Goal: Transaction & Acquisition: Purchase product/service

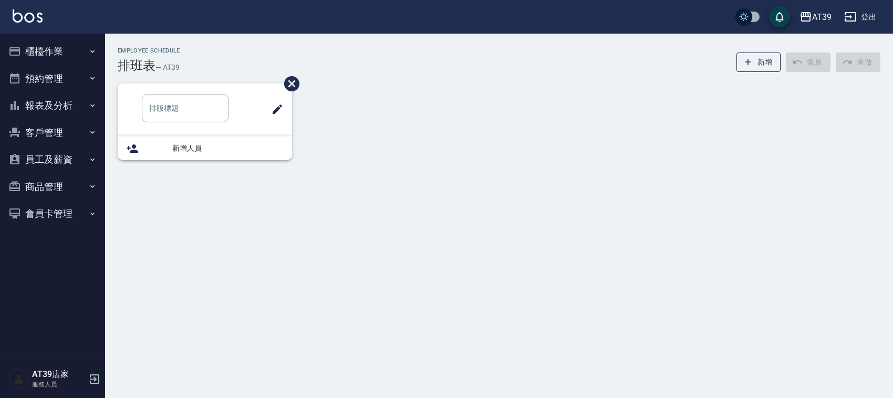
type input "洗髮"
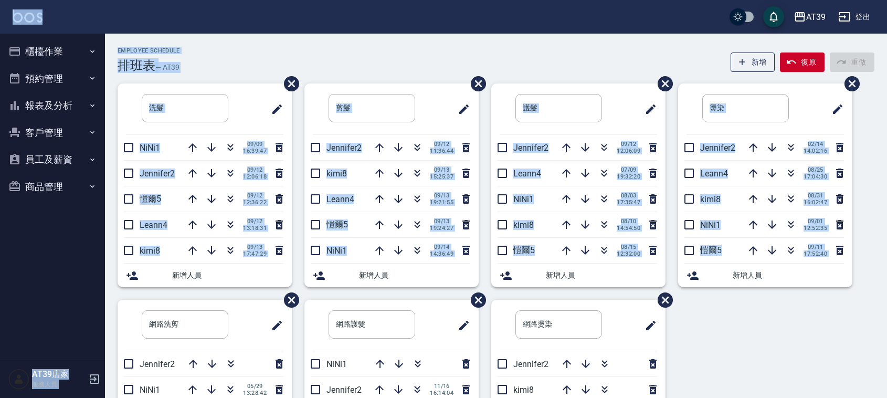
drag, startPoint x: 214, startPoint y: 33, endPoint x: 726, endPoint y: 335, distance: 593.8
click at [726, 335] on div "AT39 登出 櫃檯作業 打帳單 帳單列表 現金收支登錄 每日結帳 排班表 現場電腦打卡 預約管理 預約管理 單日預約紀錄 單週預約紀錄 報表及分析 報表目錄…" at bounding box center [443, 260] width 887 height 520
click at [726, 335] on div "洗髮 ​ NiNi1 [DATE] 16:39:47 Jennifer2 [DATE] 12:06:18 [PERSON_NAME]5 [DATE] 12:3…" at bounding box center [490, 299] width 770 height 433
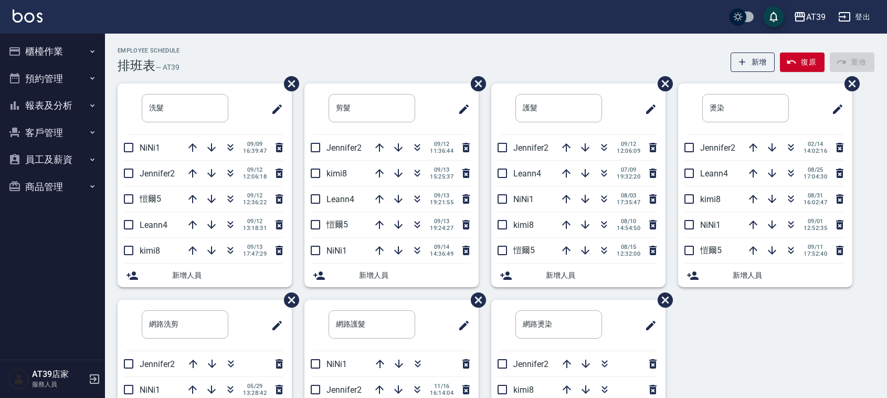
click at [878, 177] on div "Employee Schedule 排班表 — AT39 新增 復原 重做 洗髮 ​ NiNi1 [DATE] 16:39:47 Jennifer2 [DAT…" at bounding box center [496, 281] width 782 height 469
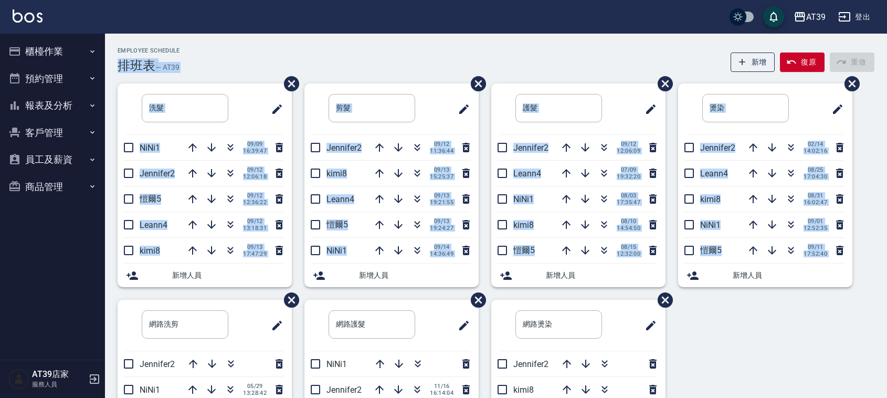
drag, startPoint x: 224, startPoint y: 37, endPoint x: 717, endPoint y: 333, distance: 575.1
click at [717, 335] on div "Employee Schedule 排班表 — AT39 新增 復原 重做 洗髮 ​ NiNi1 [DATE] 16:39:47 Jennifer2 [DAT…" at bounding box center [496, 277] width 782 height 487
click at [717, 332] on div "洗髮 ​ NiNi1 [DATE] 16:39:47 Jennifer2 [DATE] 12:06:18 [PERSON_NAME]5 [DATE] 12:3…" at bounding box center [490, 299] width 770 height 433
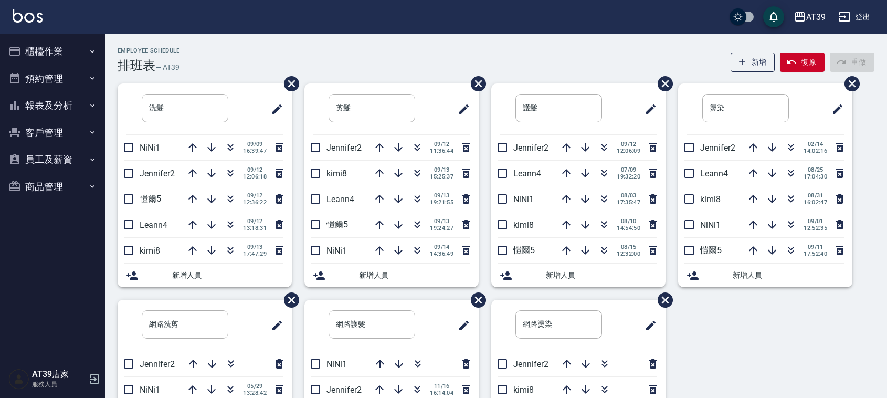
click at [47, 20] on div "AT39 登出" at bounding box center [443, 17] width 887 height 34
click at [38, 14] on img at bounding box center [28, 15] width 30 height 13
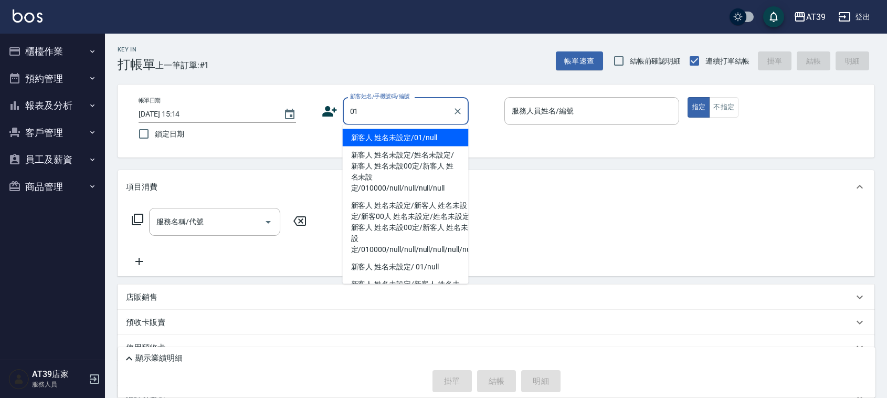
type input "新客人 姓名未設定/01/null"
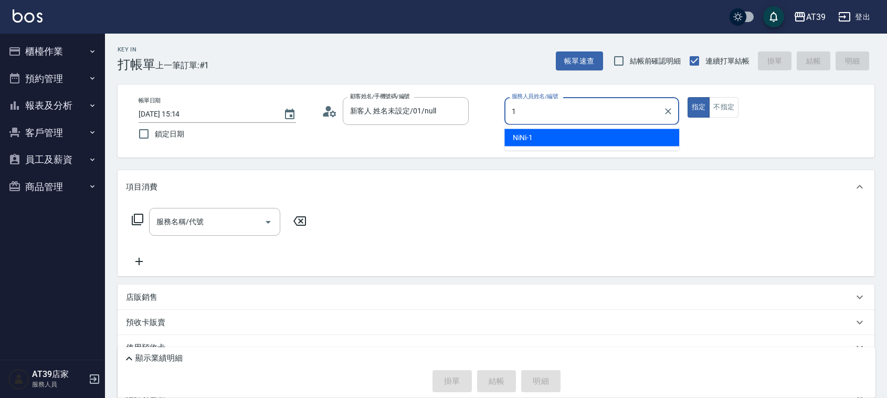
type input "NiNi-1"
type button "true"
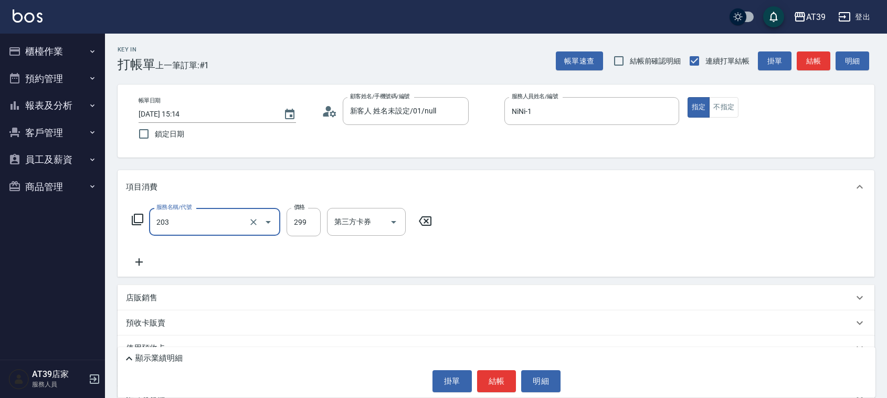
type input "B級洗+剪(203)"
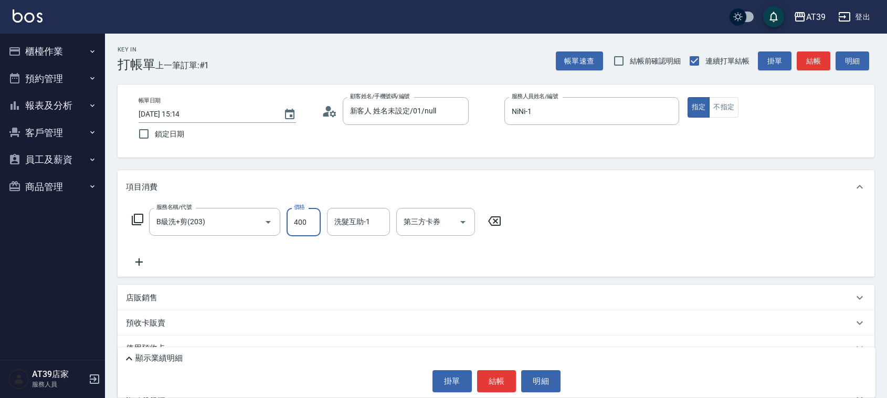
type input "400"
click at [733, 121] on div "帳單日期 [DATE] 15:14 鎖定日期 顧客姓名/手機號碼/編號 新客人 姓名未設定/01/null 顧客姓名/手機號碼/編號 服務人員姓名/編號 Ni…" at bounding box center [496, 121] width 732 height 48
click at [739, 112] on button "不指定" at bounding box center [723, 107] width 29 height 20
click at [827, 59] on button "結帳" at bounding box center [814, 60] width 34 height 19
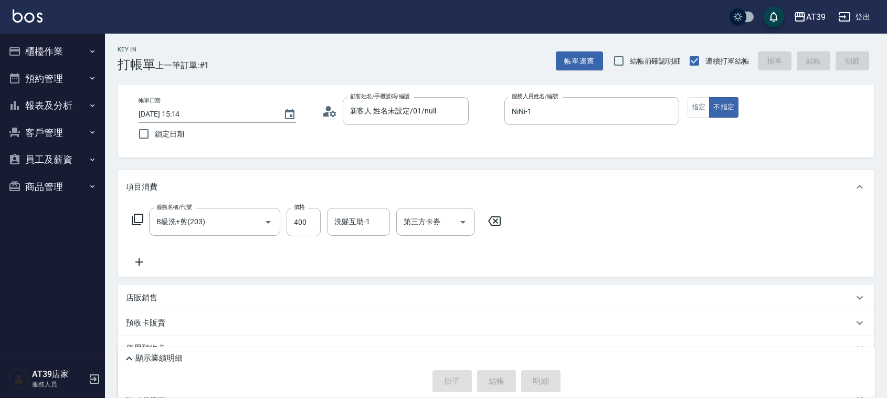
type input "[DATE] 15:22"
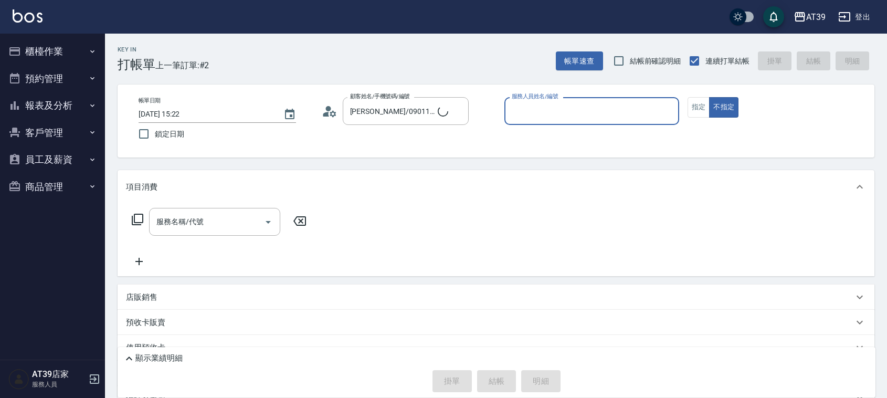
type input "新客人 姓名未設定/01/null"
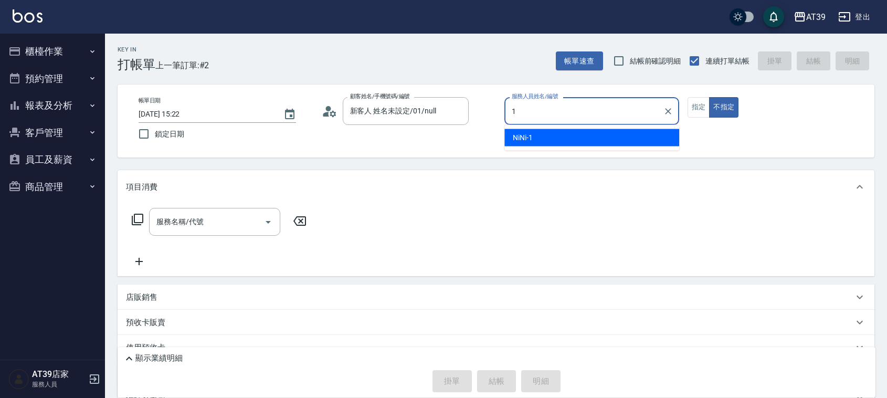
type input "NiNi-1"
type button "false"
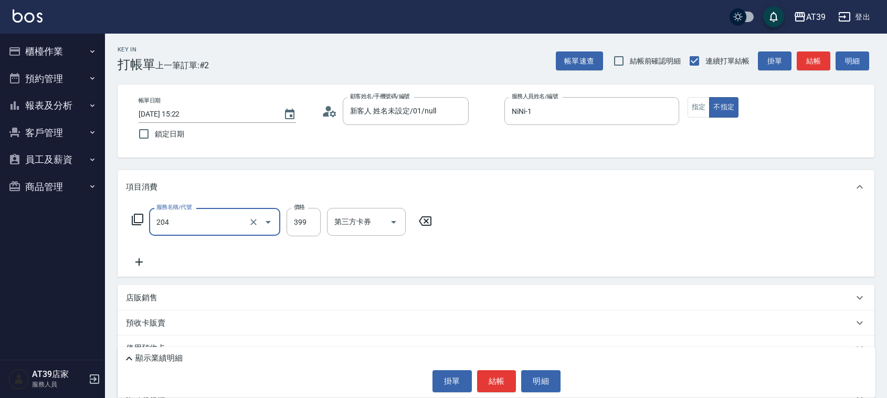
type input "A級洗+剪(204)"
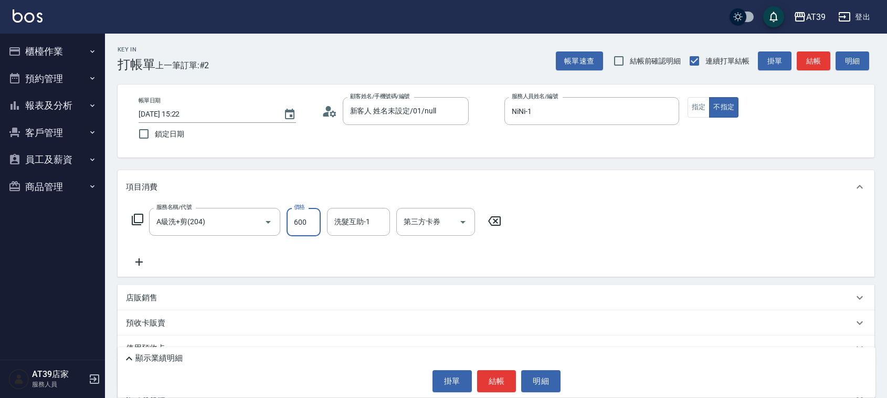
type input "600"
type input "饅頭-87"
drag, startPoint x: 699, startPoint y: 111, endPoint x: 773, endPoint y: 95, distance: 75.4
click at [701, 111] on button "指定" at bounding box center [699, 107] width 23 height 20
click at [820, 66] on button "結帳" at bounding box center [814, 60] width 34 height 19
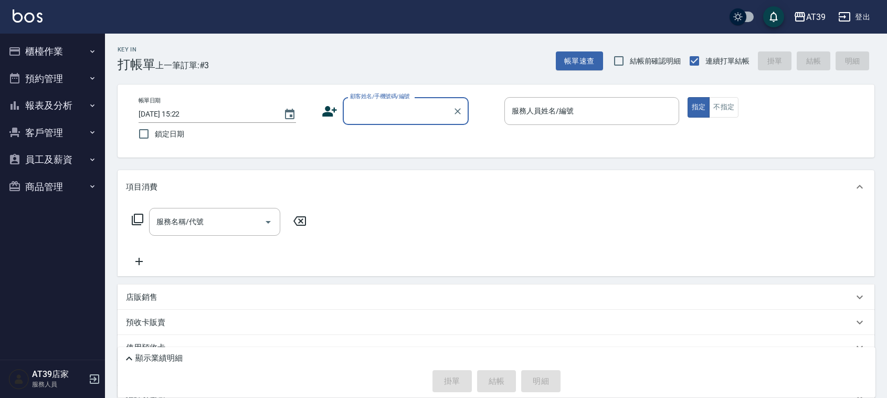
click at [53, 108] on button "報表及分析" at bounding box center [52, 105] width 97 height 27
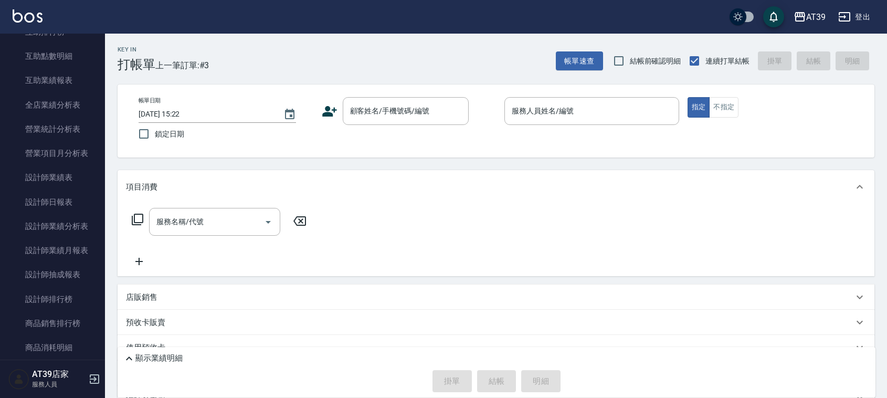
scroll to position [226, 0]
click at [70, 210] on link "設計師日報表" at bounding box center [52, 200] width 97 height 24
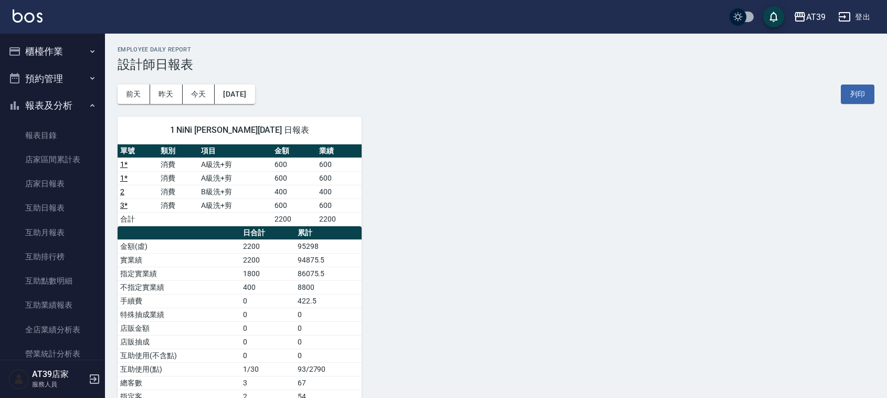
click at [33, 57] on button "櫃檯作業" at bounding box center [52, 51] width 97 height 27
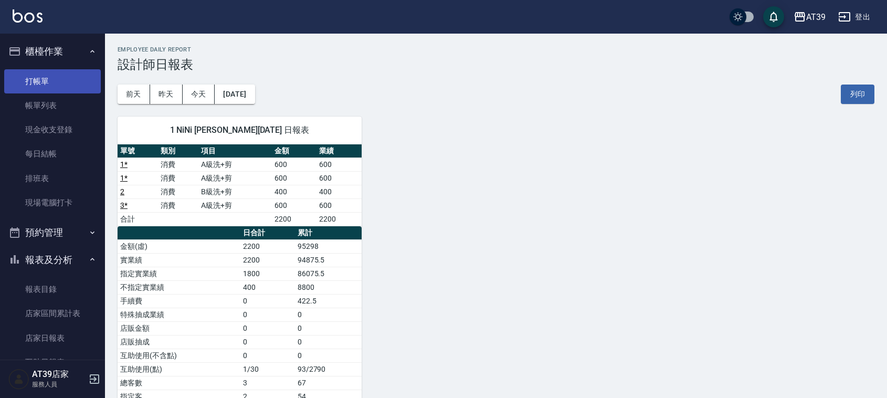
click at [40, 82] on link "打帳單" at bounding box center [52, 81] width 97 height 24
